Goal: Use online tool/utility: Use online tool/utility

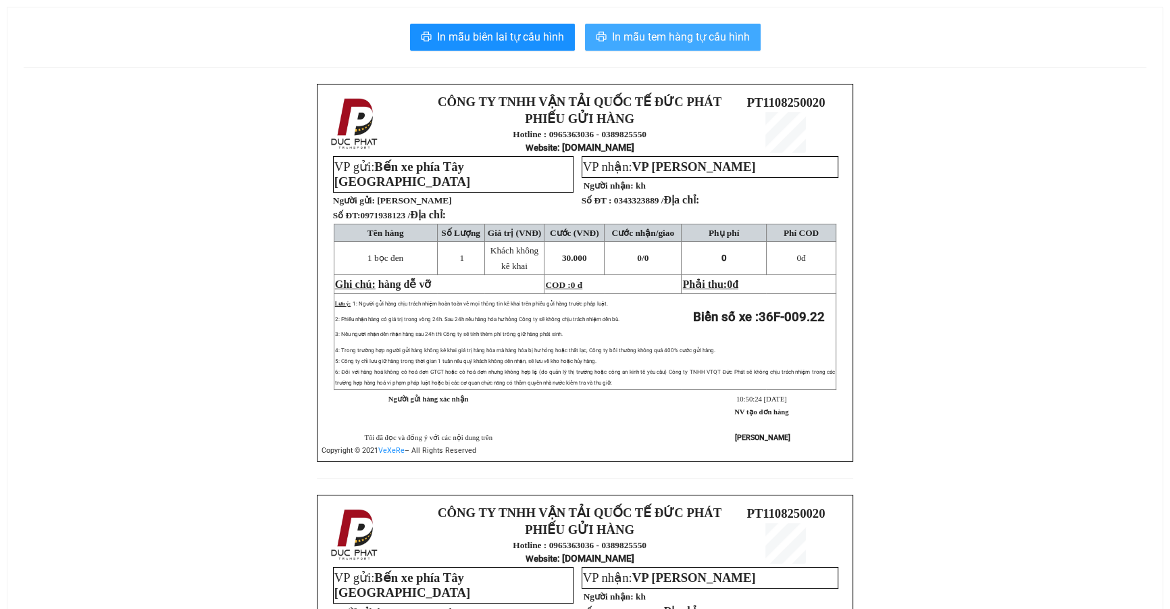
click at [695, 41] on span "In mẫu tem hàng tự cấu hình" at bounding box center [681, 36] width 138 height 17
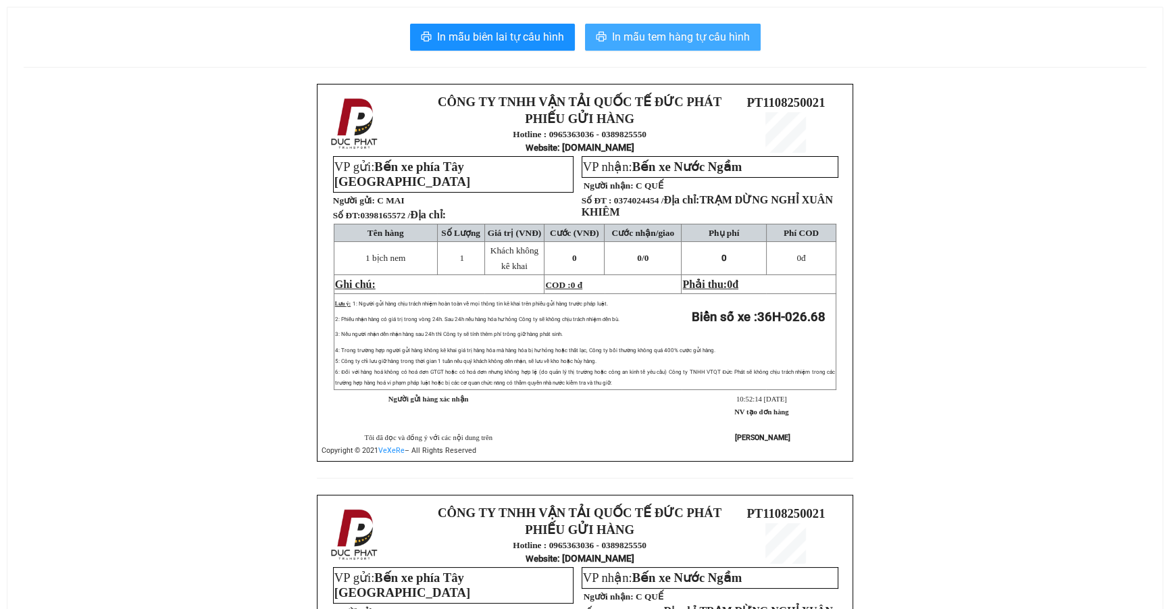
click at [665, 29] on span "In mẫu tem hàng tự cấu hình" at bounding box center [681, 36] width 138 height 17
click at [702, 41] on span "In mẫu tem hàng tự cấu hình" at bounding box center [681, 36] width 138 height 17
click at [703, 39] on span "In mẫu tem hàng tự cấu hình" at bounding box center [681, 36] width 138 height 17
click at [648, 34] on span "In mẫu tem hàng tự cấu hình" at bounding box center [681, 36] width 138 height 17
click at [660, 34] on span "In mẫu tem hàng tự cấu hình" at bounding box center [681, 36] width 138 height 17
